Goal: Find contact information: Find contact information

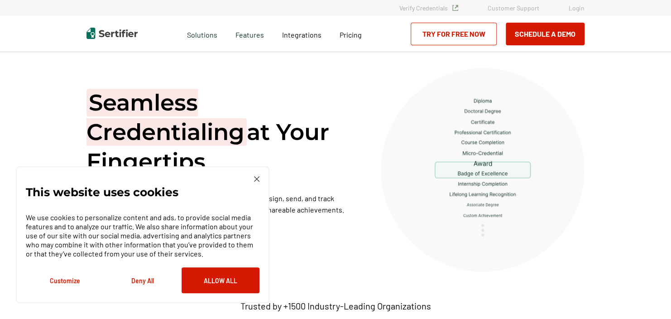
click at [341, 84] on div "Seamless Credentialing at Your Fingertips Unleash the power of digital recognit…" at bounding box center [335, 170] width 498 height 205
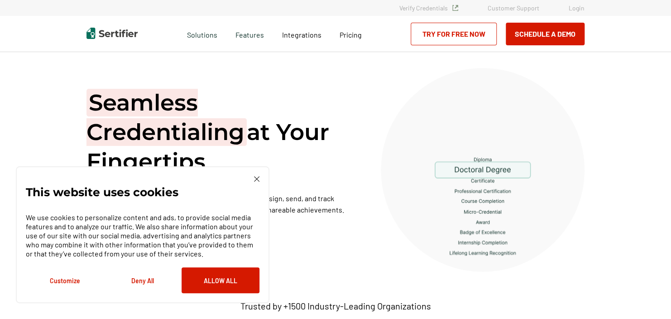
click at [256, 178] on img at bounding box center [256, 178] width 5 height 5
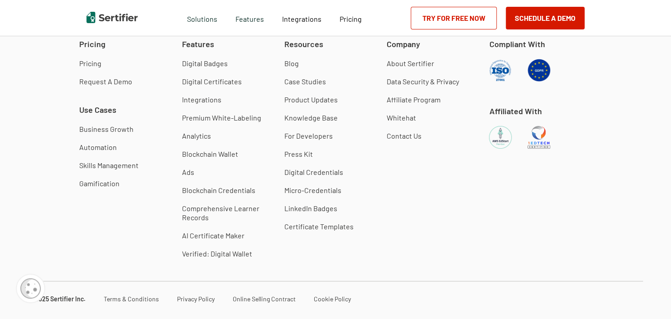
scroll to position [2649, 0]
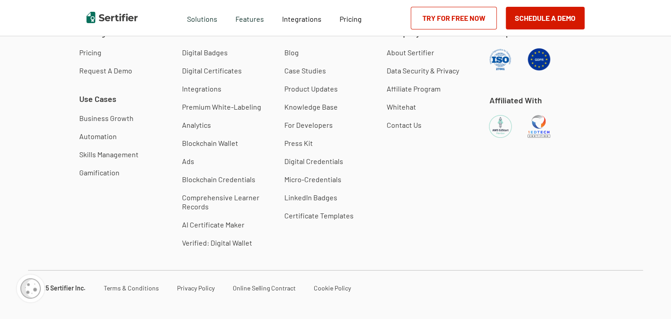
click at [406, 123] on link "Contact Us" at bounding box center [404, 124] width 35 height 9
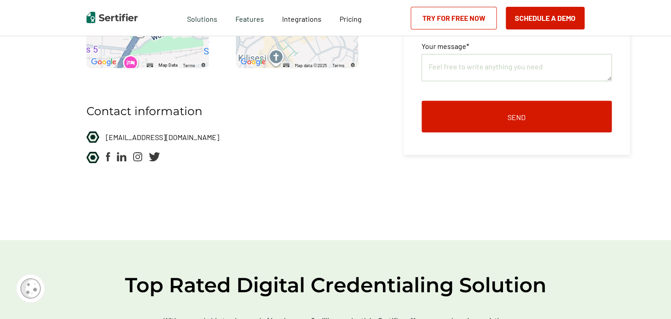
scroll to position [226, 0]
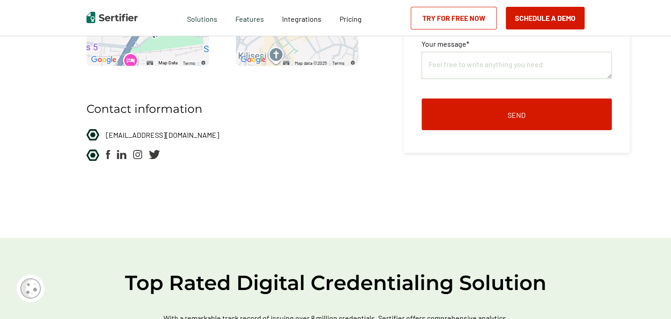
click at [123, 157] on img at bounding box center [122, 154] width 10 height 9
